Goal: Contribute content: Contribute content

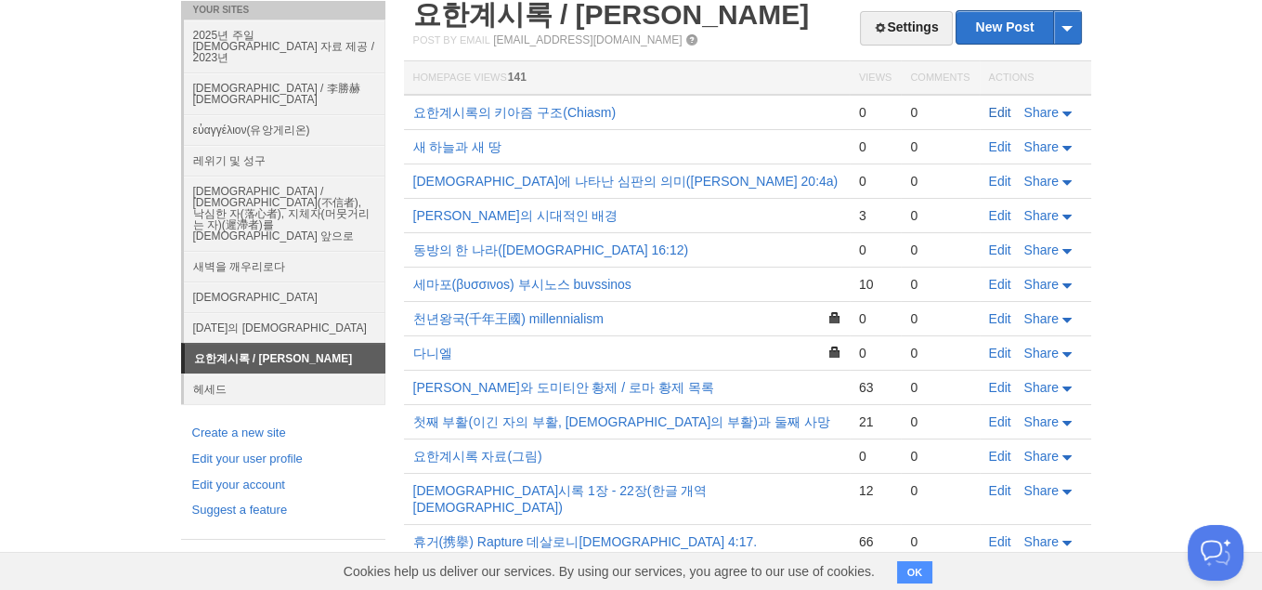
click at [1005, 113] on link "Edit" at bounding box center [1000, 112] width 22 height 15
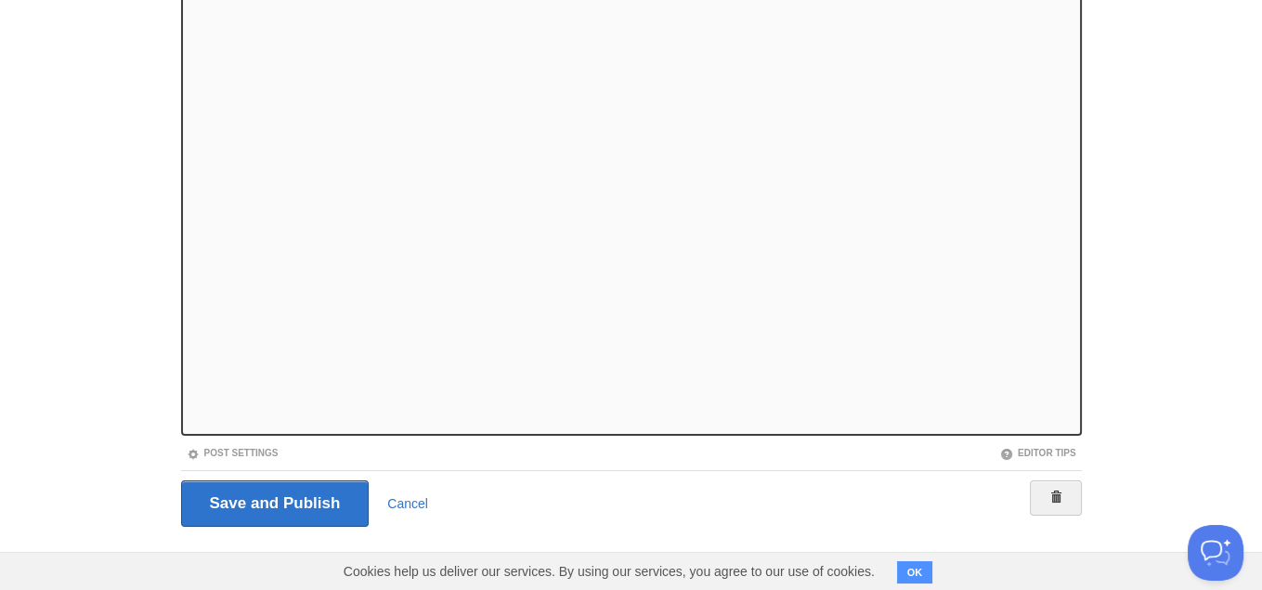
scroll to position [184, 0]
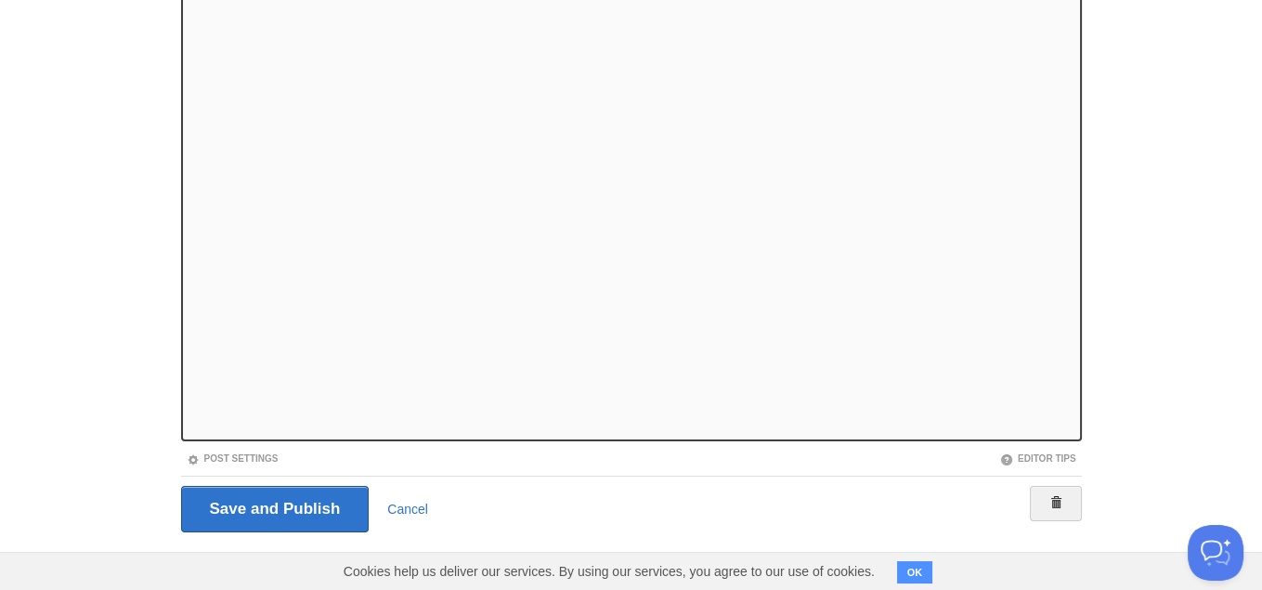
click at [1248, 330] on body "Dashboard Logout Post created × Your Sites 2025년 주일 [DEMOGRAPHIC_DATA] 자료 제공 / …" at bounding box center [631, 209] width 1262 height 786
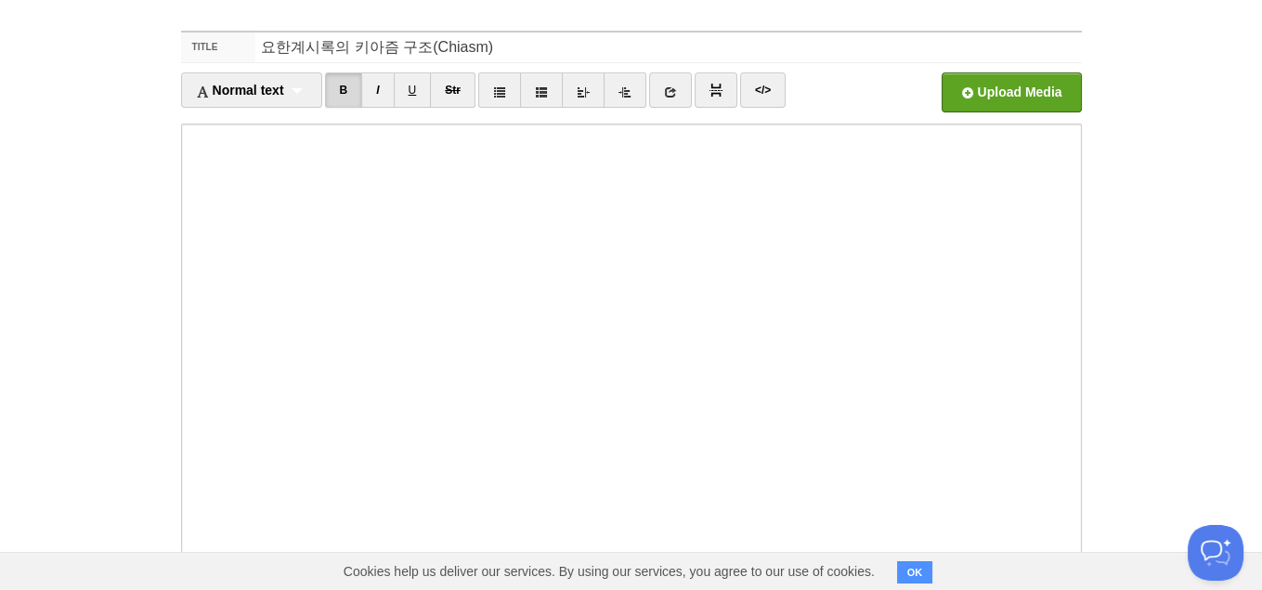
scroll to position [46, 0]
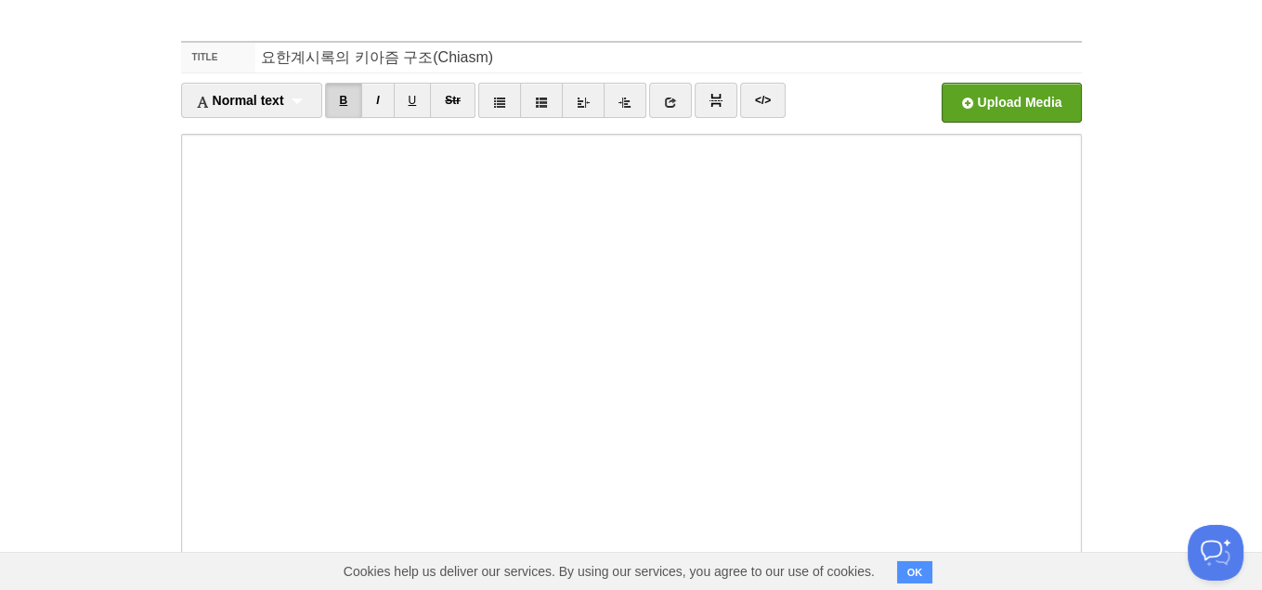
click at [355, 98] on link "B" at bounding box center [344, 100] width 38 height 35
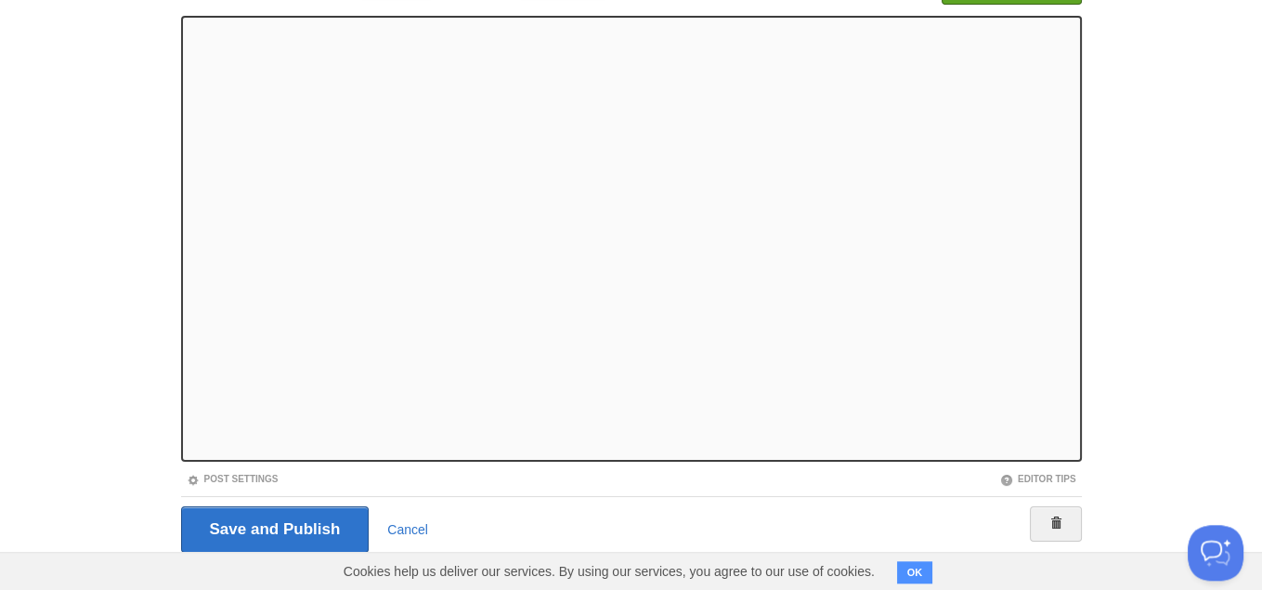
scroll to position [189, 0]
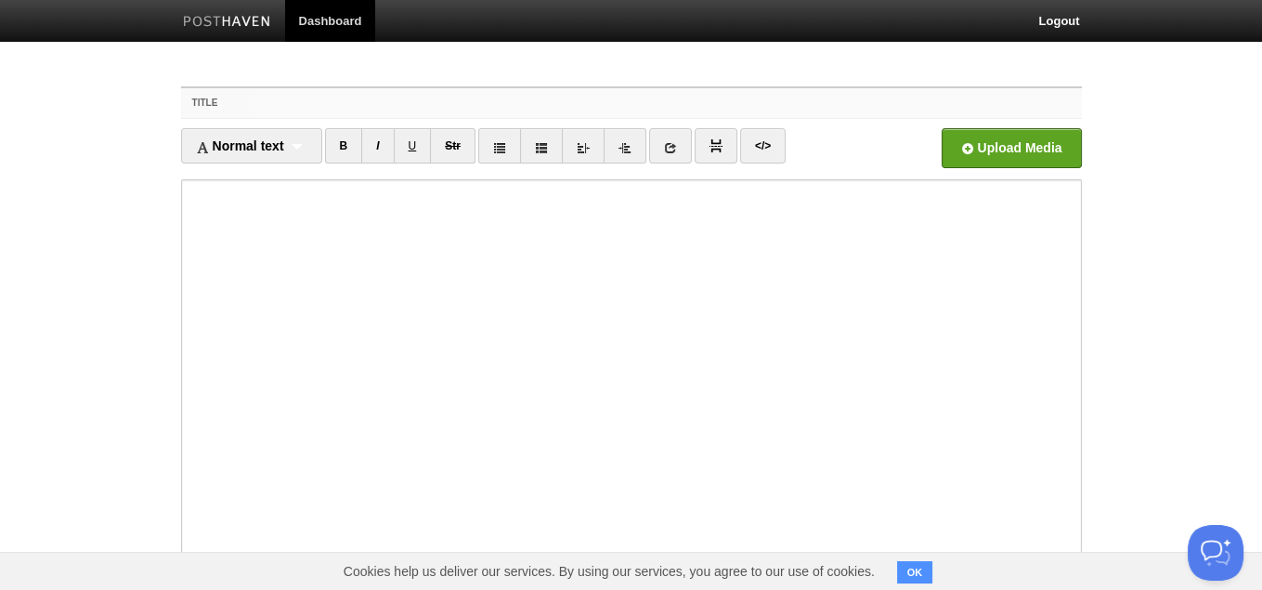
click at [506, 97] on input "Title" at bounding box center [668, 103] width 826 height 30
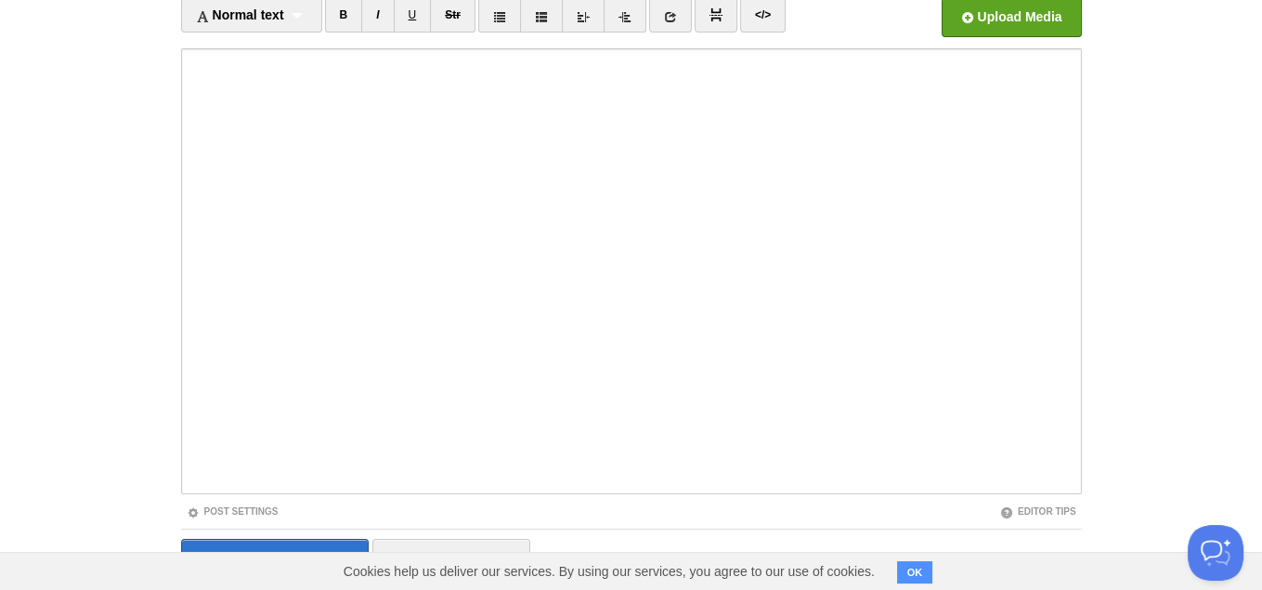
scroll to position [189, 0]
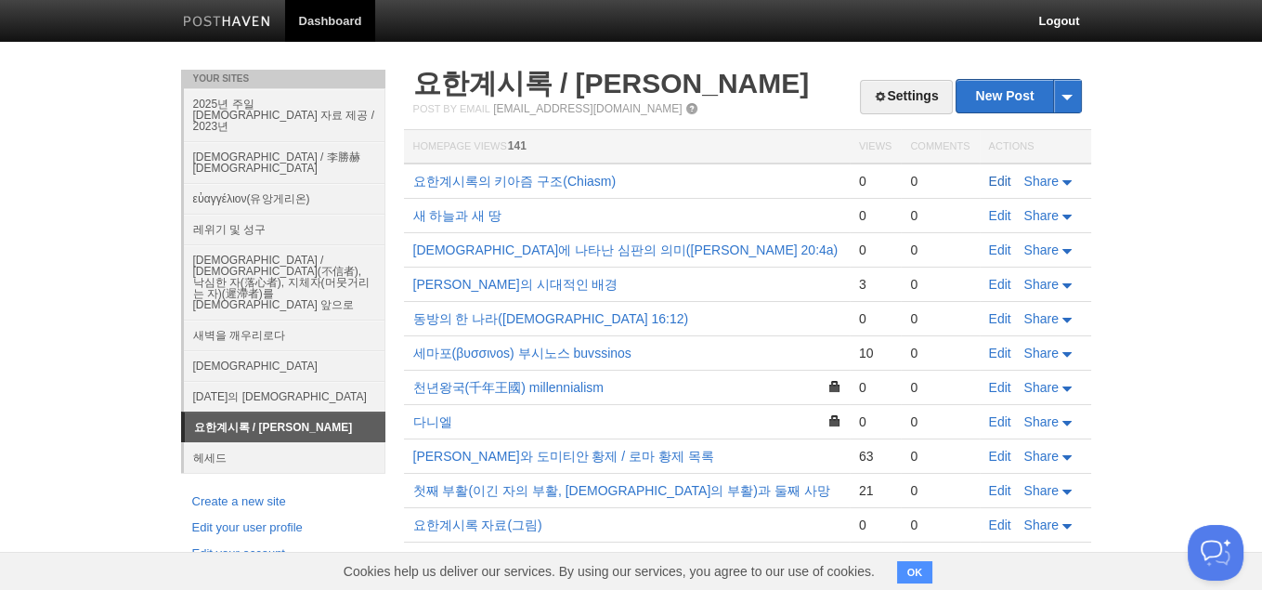
click at [1001, 180] on link "Edit" at bounding box center [1000, 181] width 22 height 15
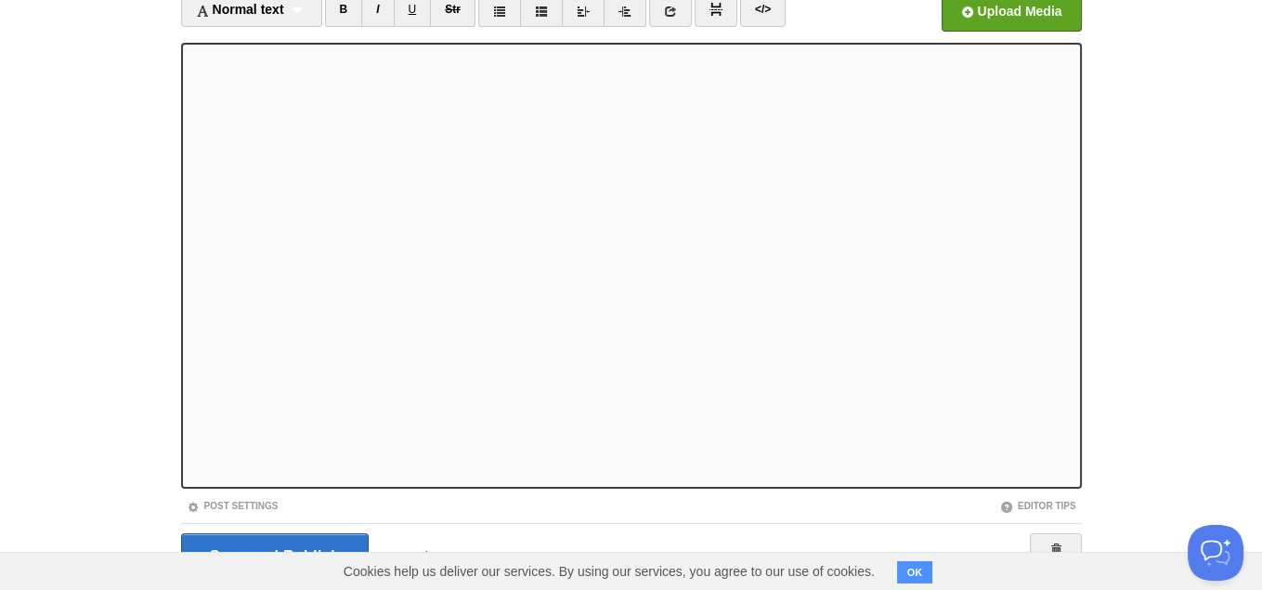
scroll to position [189, 0]
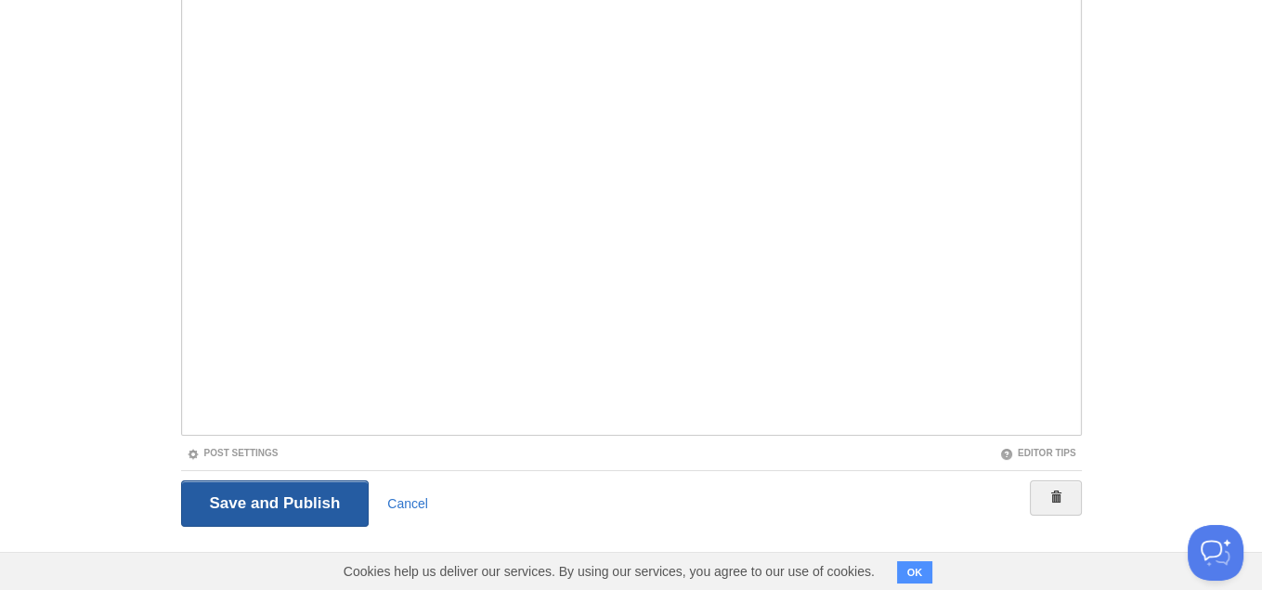
click at [311, 507] on input "Save and Publish" at bounding box center [275, 503] width 189 height 46
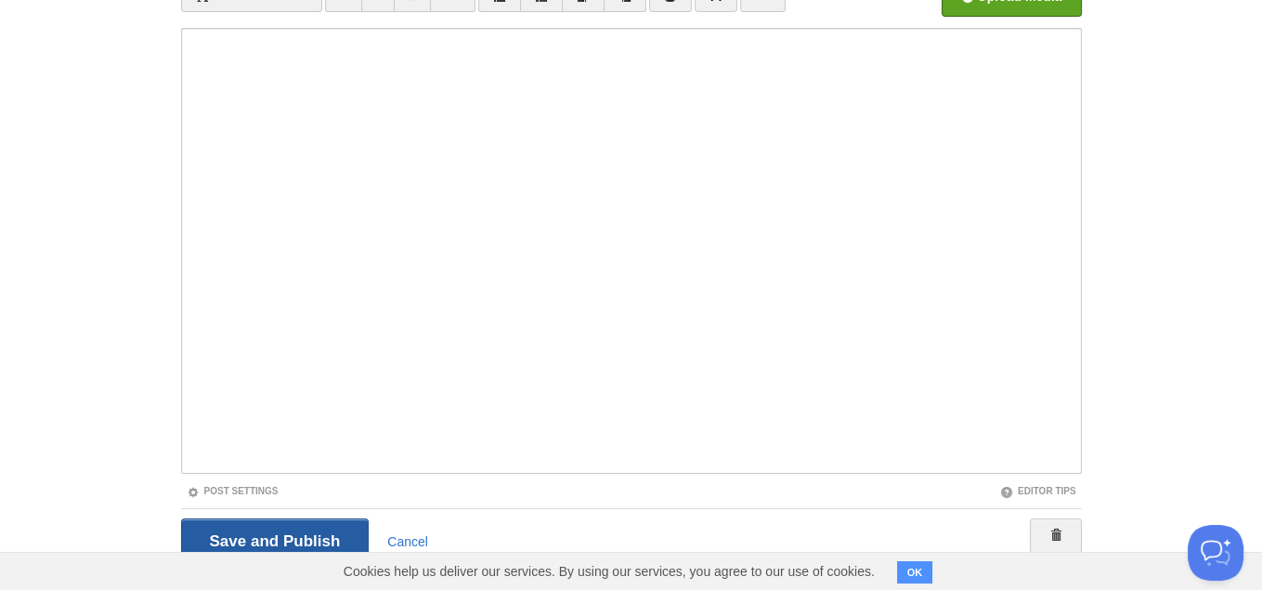
scroll to position [69, 0]
